Goal: Find specific page/section: Find specific page/section

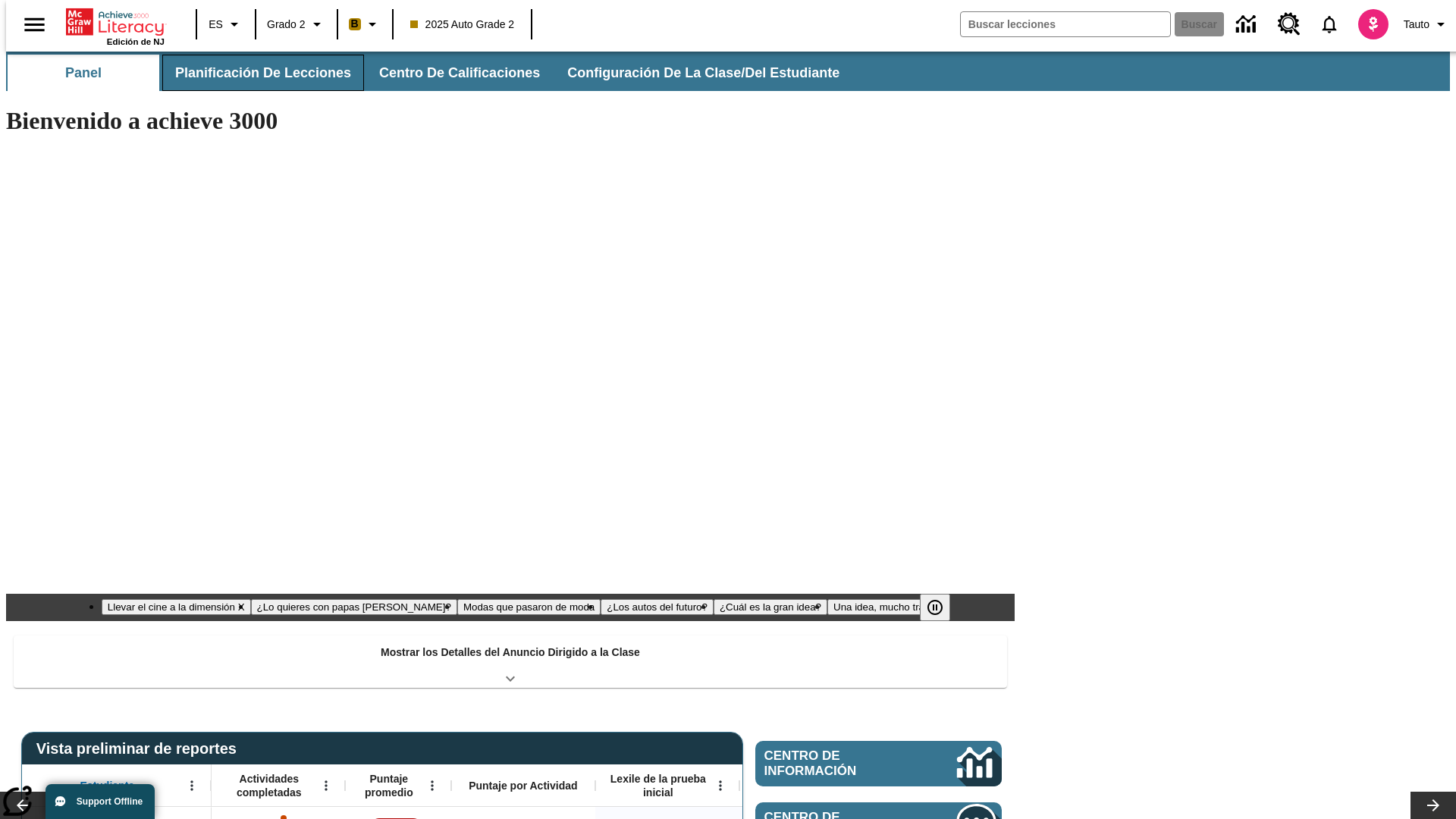
click at [254, 73] on button "Planificación de lecciones" at bounding box center [263, 73] width 202 height 36
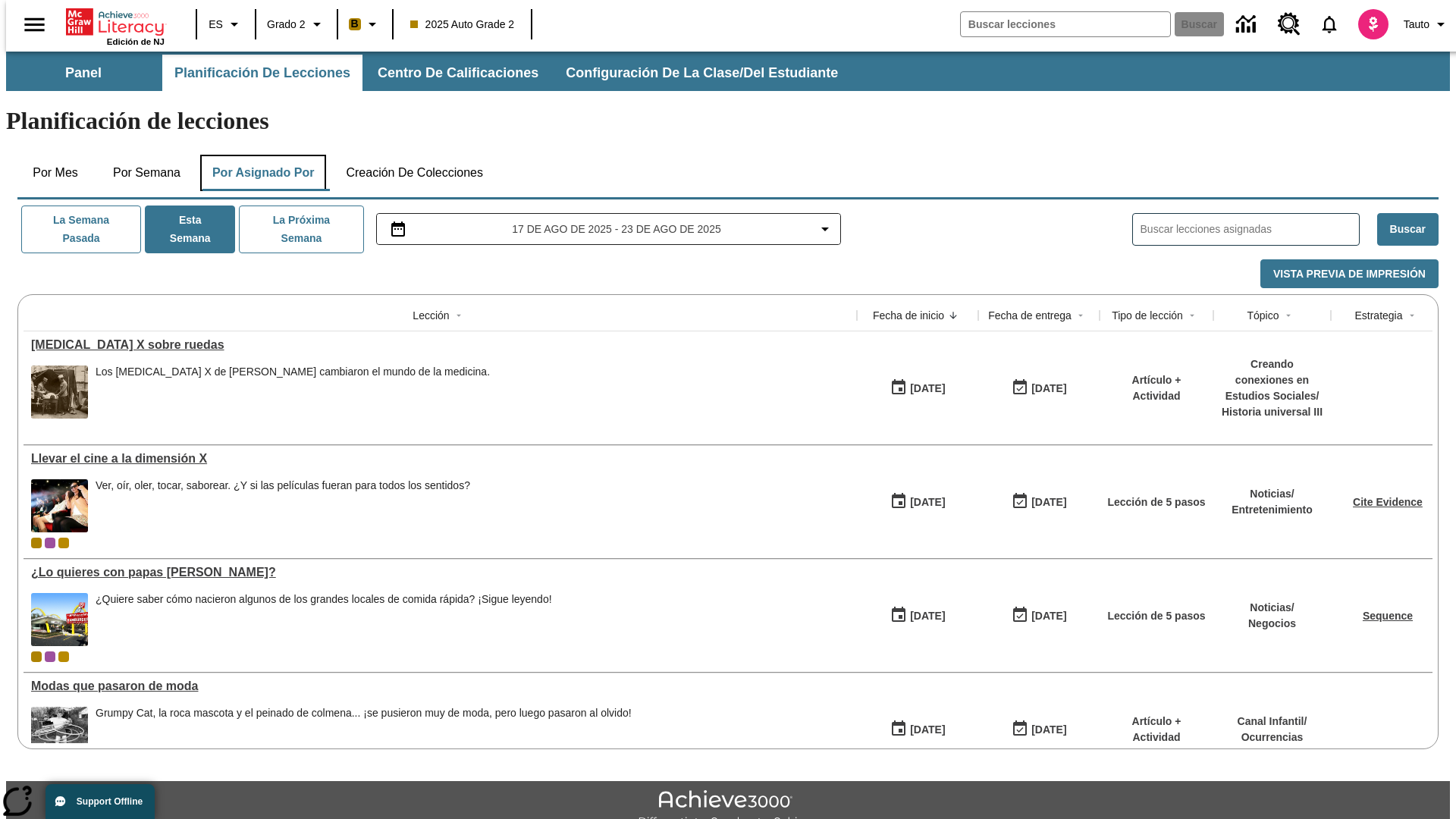
click at [260, 154] on button "Por asignado por" at bounding box center [264, 172] width 127 height 36
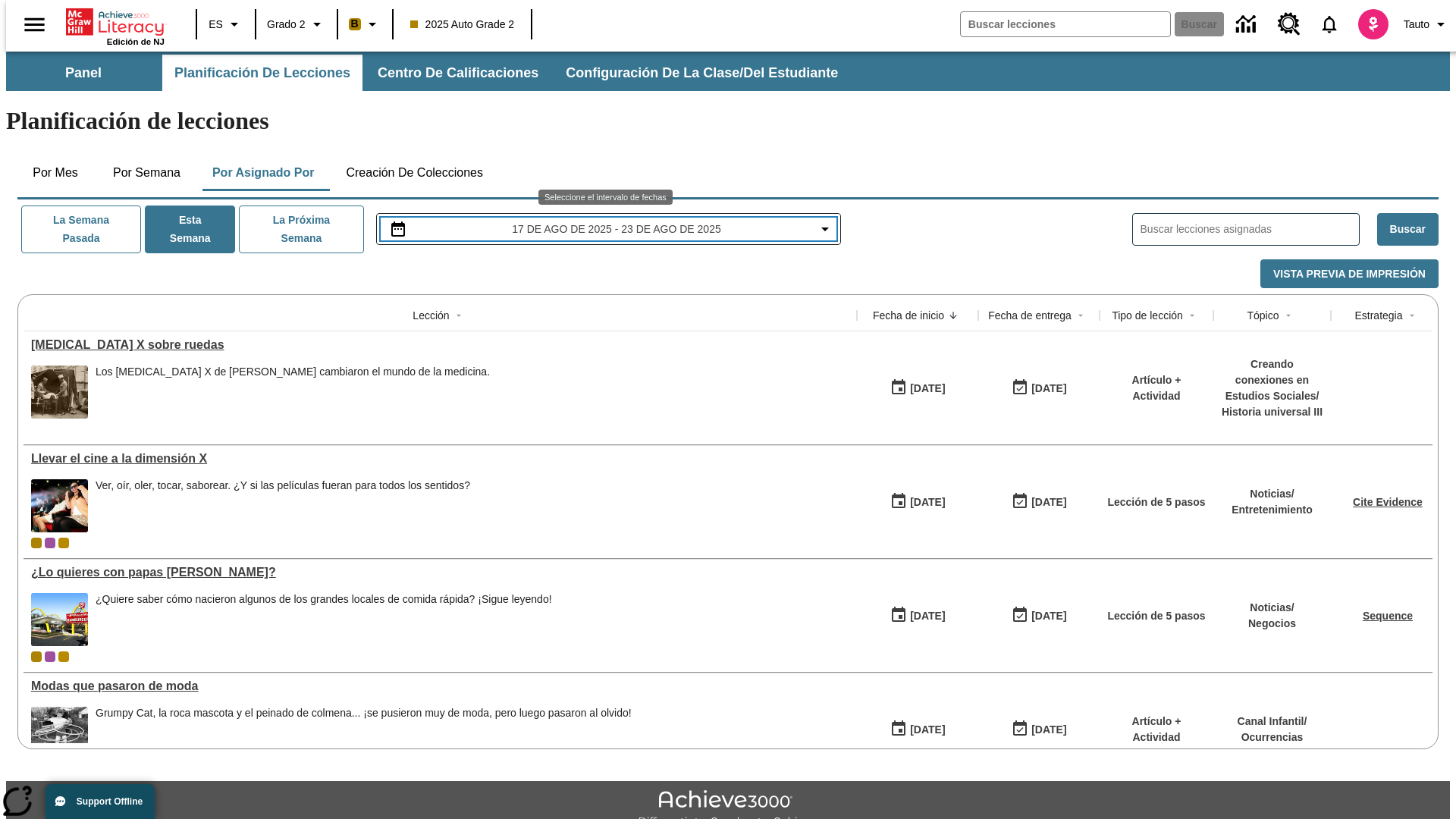
click at [607, 221] on span "17 de ago de 2025 - 23 de ago de 2025" at bounding box center [616, 229] width 209 height 16
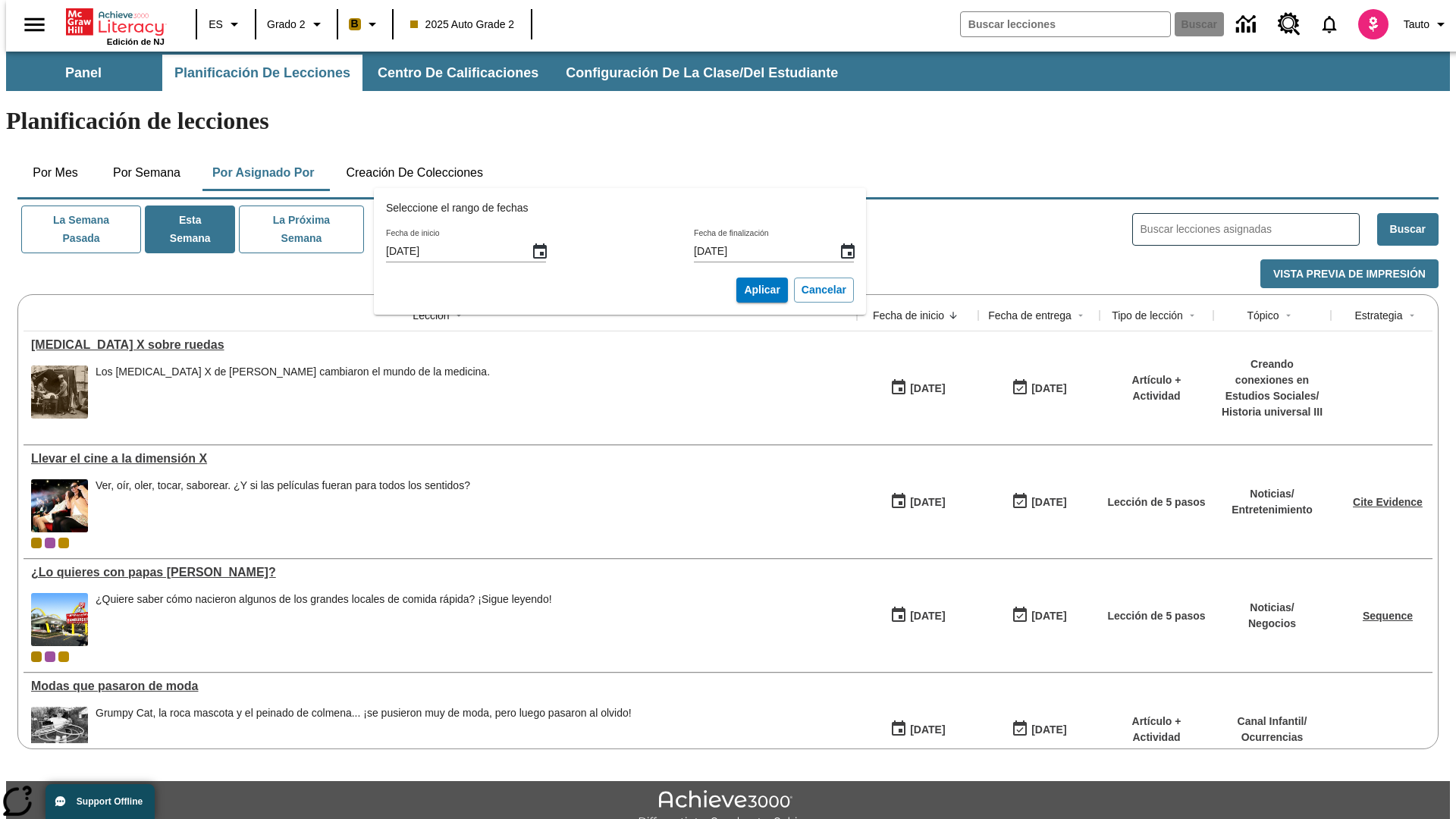
click at [545, 251] on icon "Fecha de inicio, Selecciona una fecha, agosto 17, 2025, Seleccionada" at bounding box center [540, 250] width 13 height 15
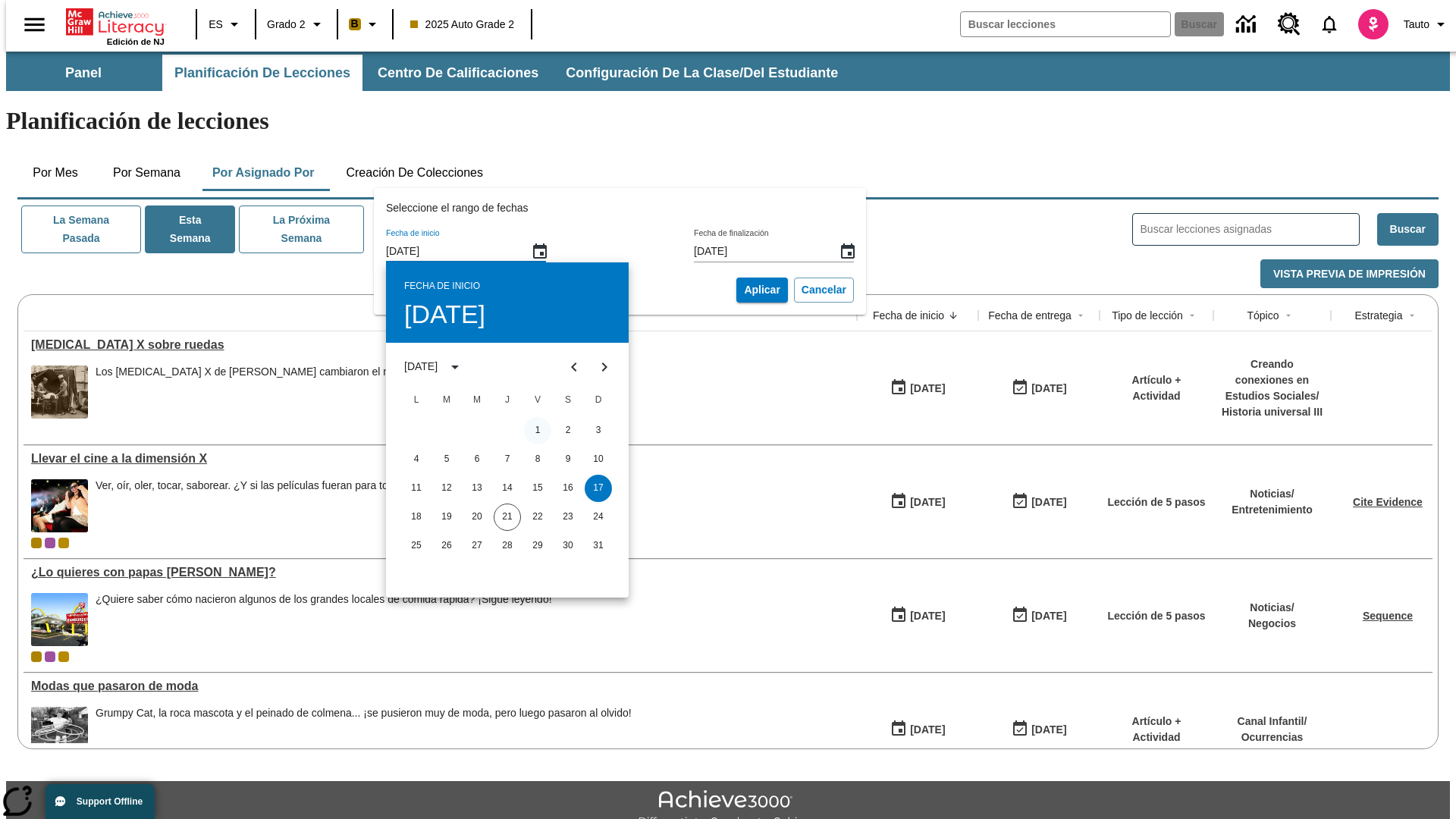
click at [538, 429] on button "1" at bounding box center [537, 430] width 28 height 28
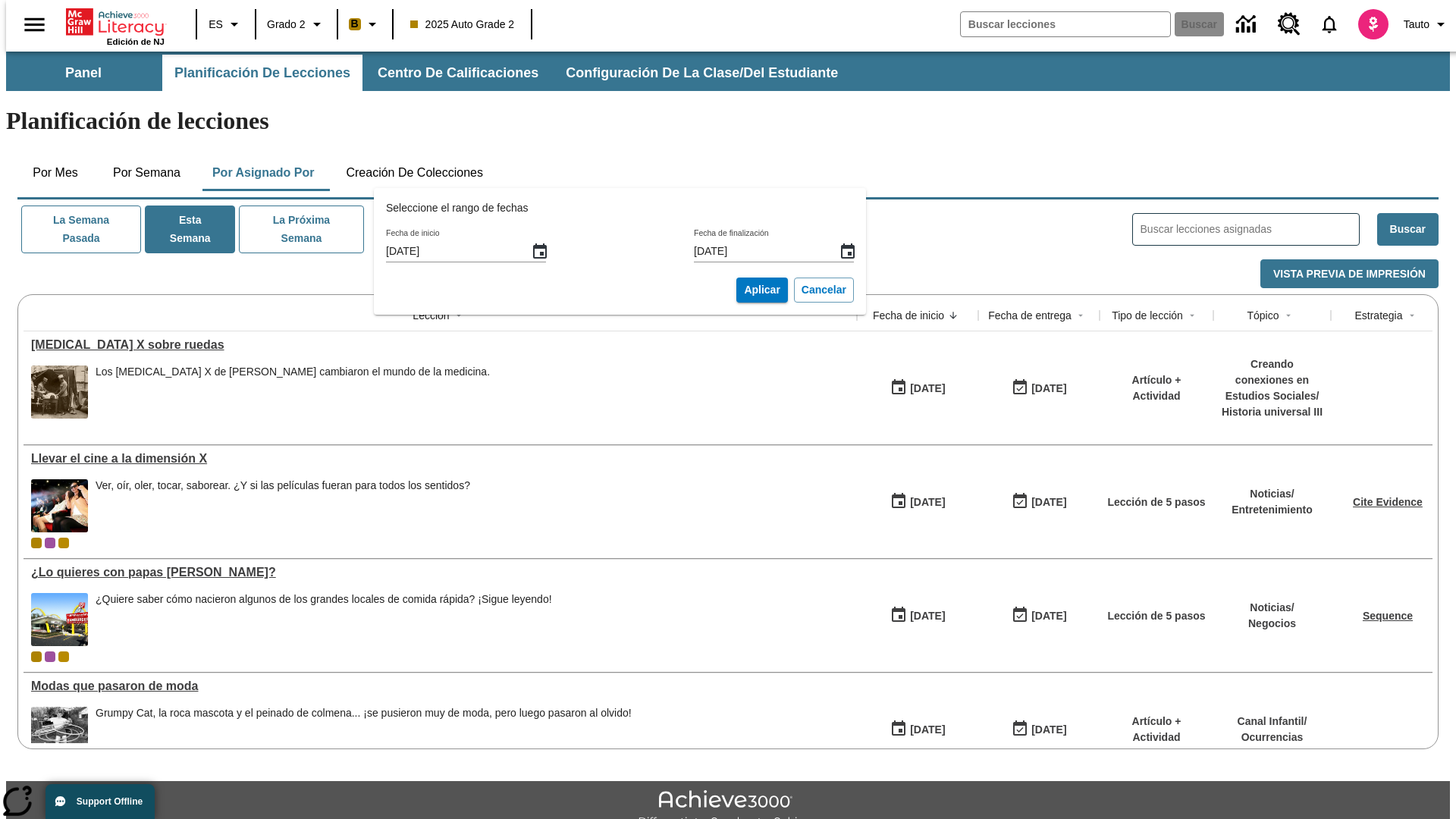
type input "[DATE]"
